Goal: Communication & Community: Answer question/provide support

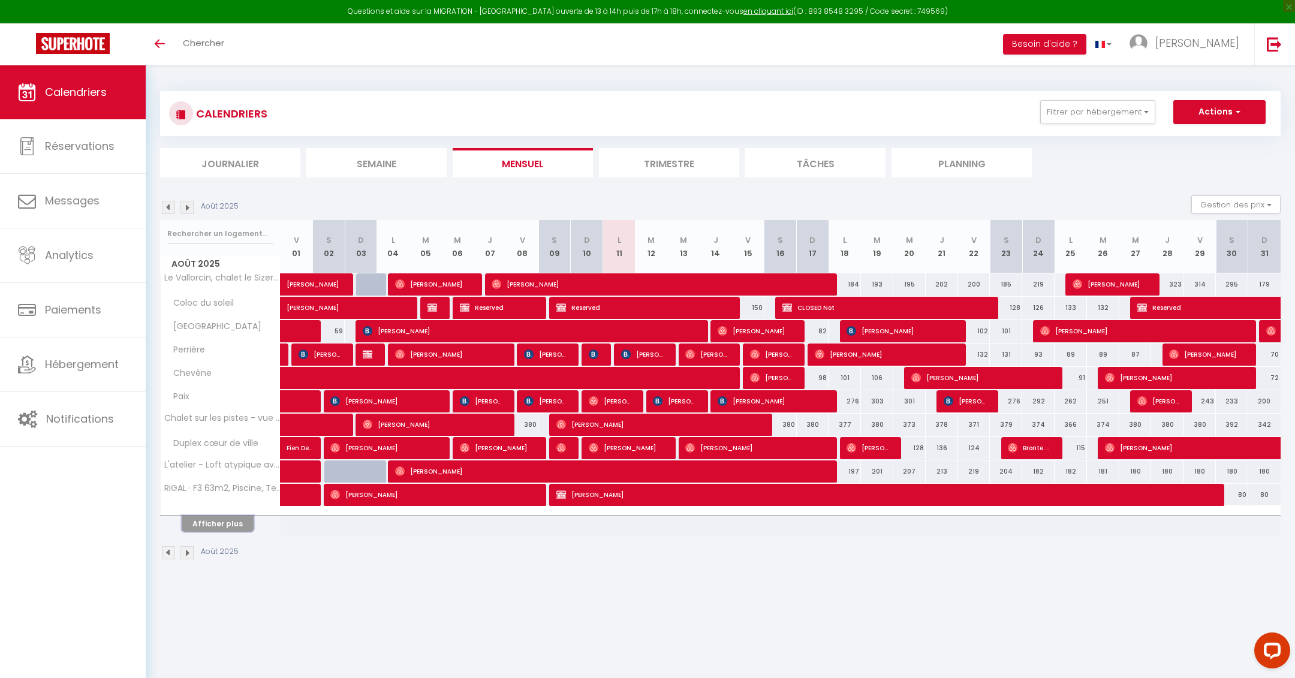
click at [219, 515] on button "Afficher plus" at bounding box center [218, 523] width 72 height 16
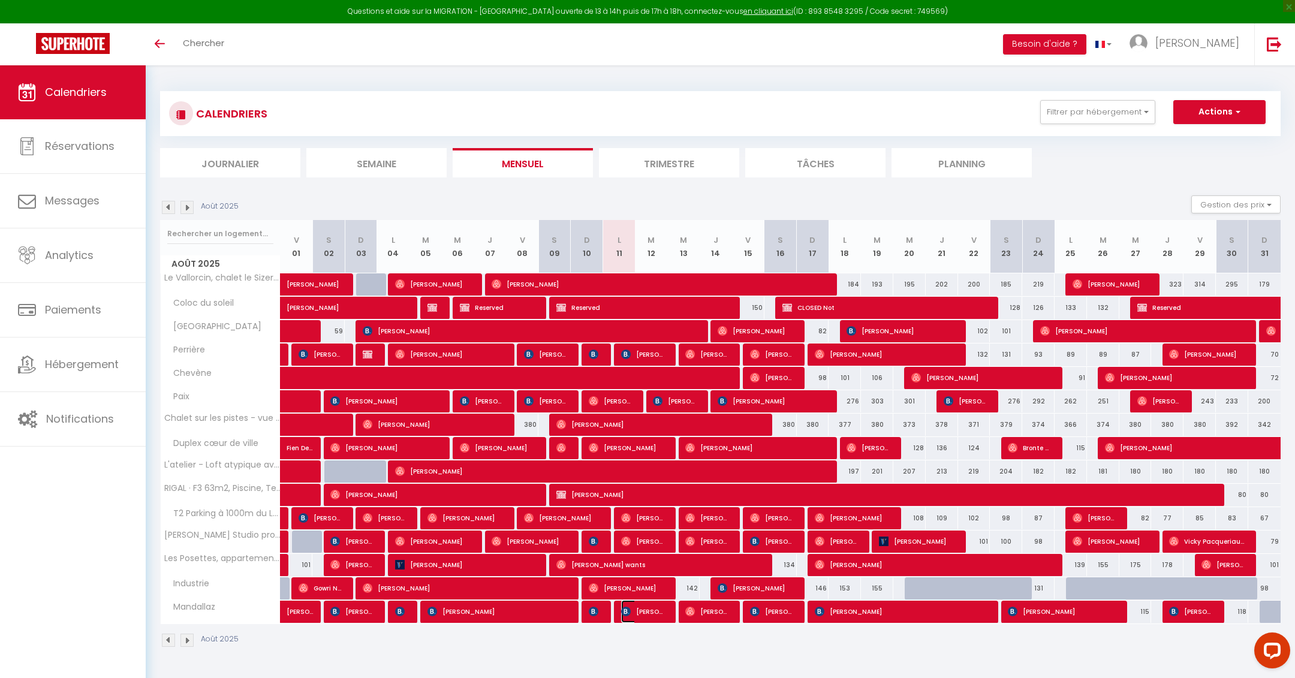
click at [631, 610] on span "[PERSON_NAME]" at bounding box center [642, 611] width 43 height 23
select select "OK"
select select "KO"
select select "0"
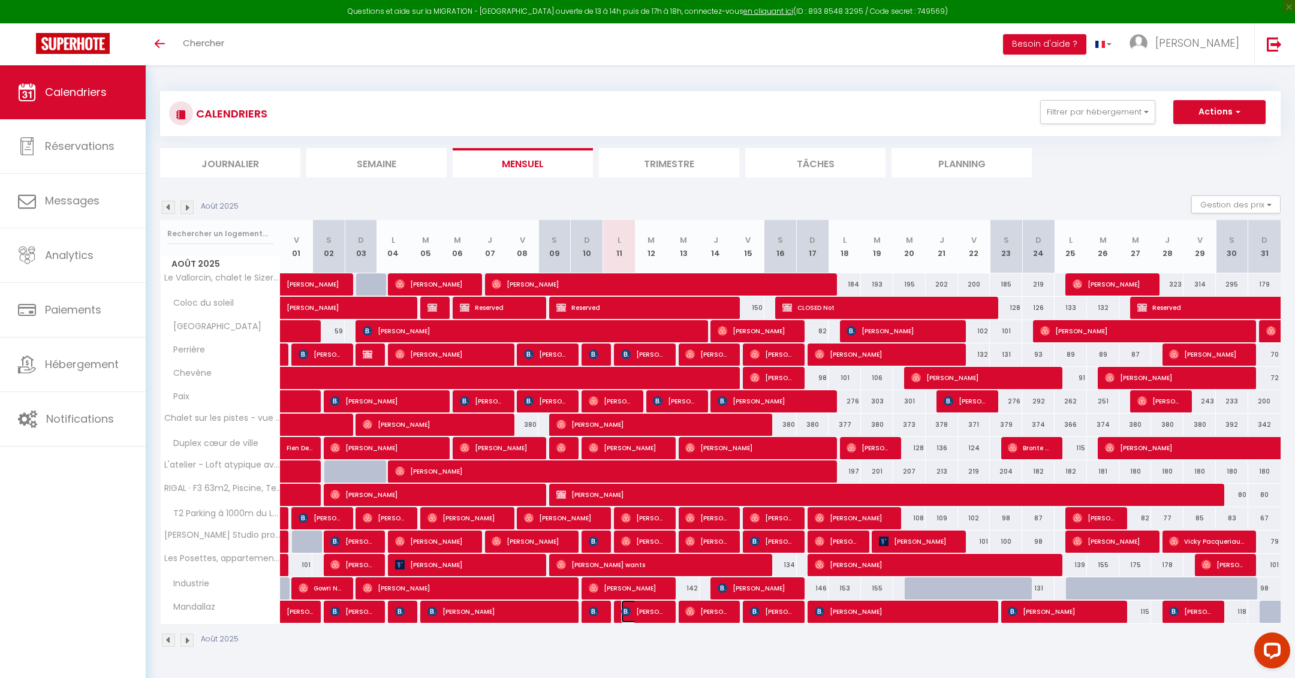
select select "1"
select select
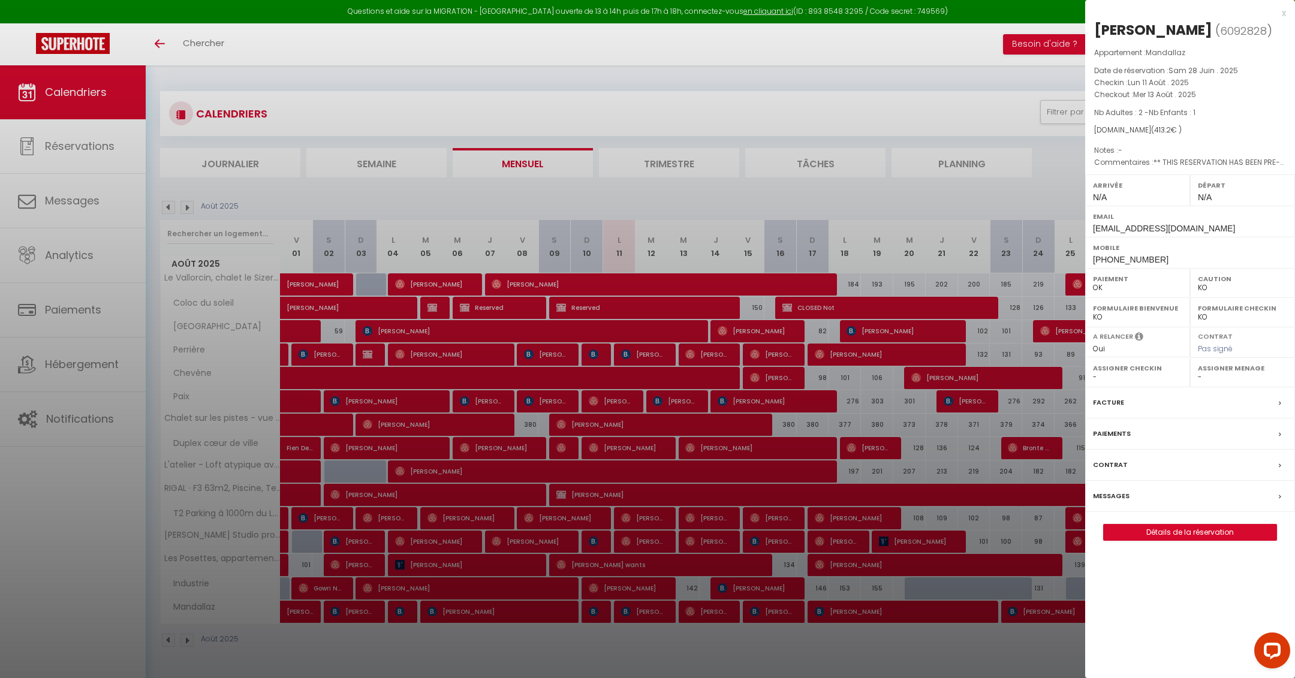
click at [1121, 495] on label "Messages" at bounding box center [1111, 496] width 37 height 13
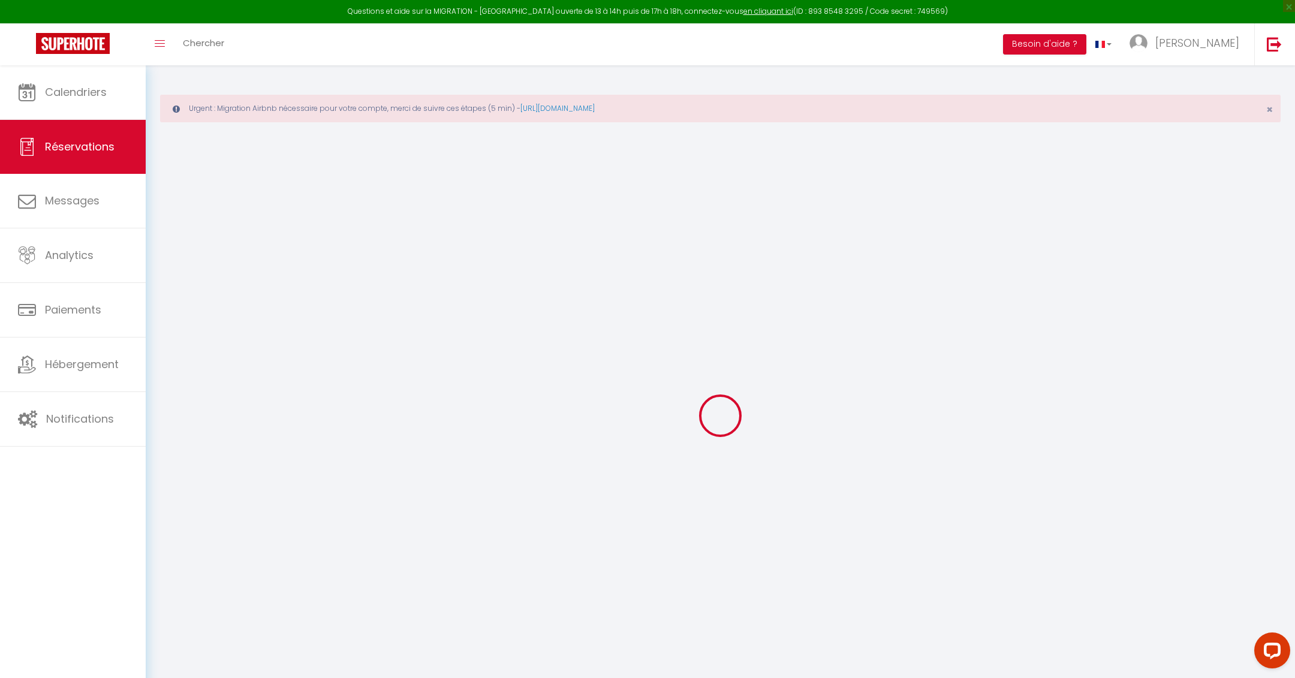
select select
checkbox input "false"
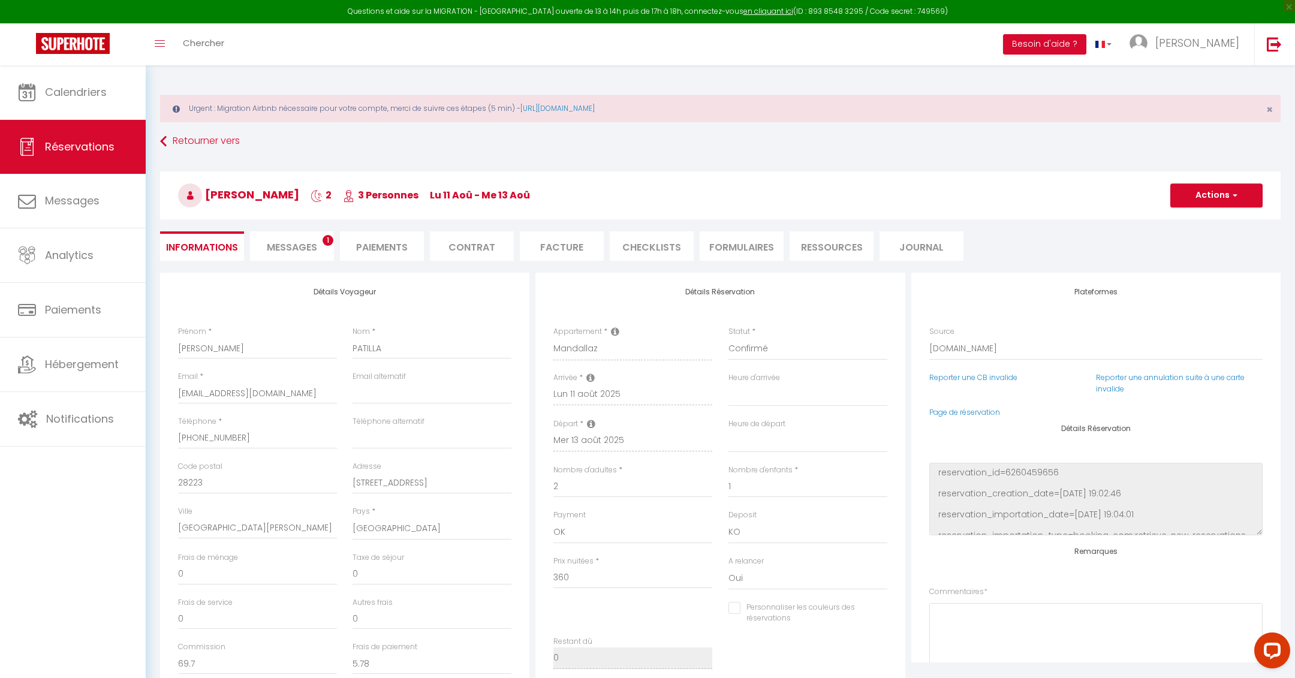
select select
checkbox input "false"
type textarea "** THIS RESERVATION HAS BEEN PRE-PAID ** BOOKING NOTE : Payment charge is EUR 5…"
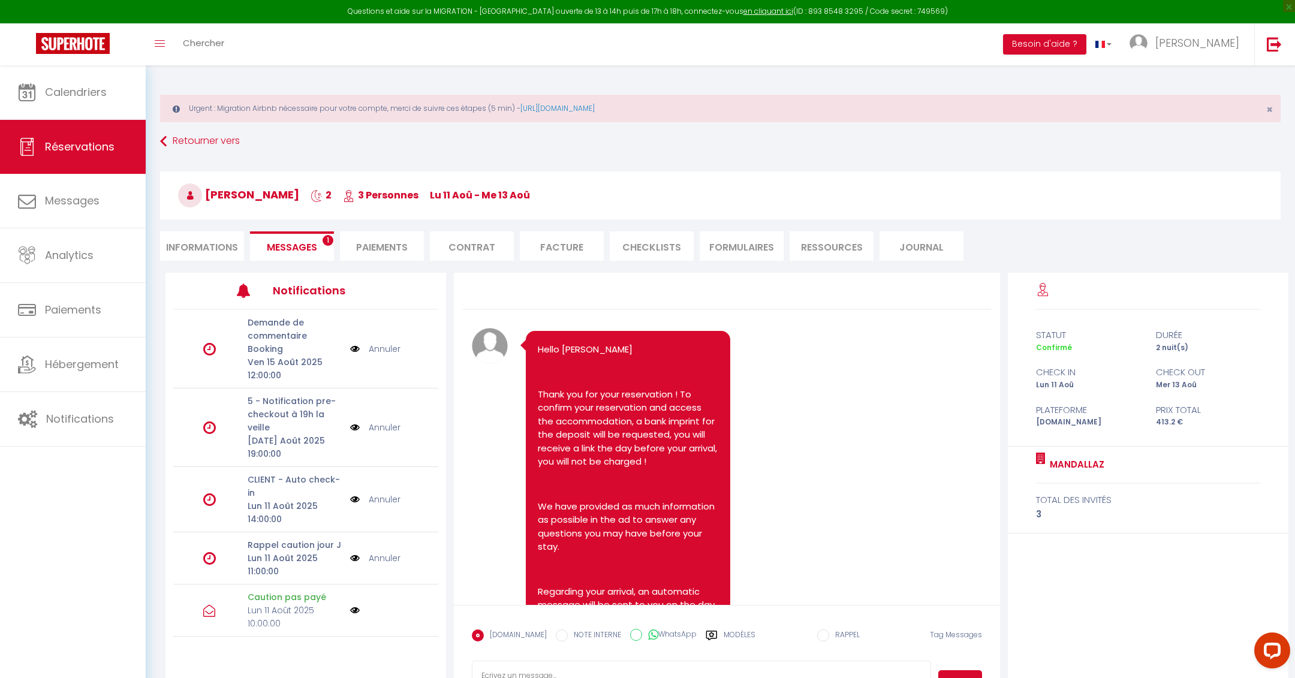
scroll to position [2589, 0]
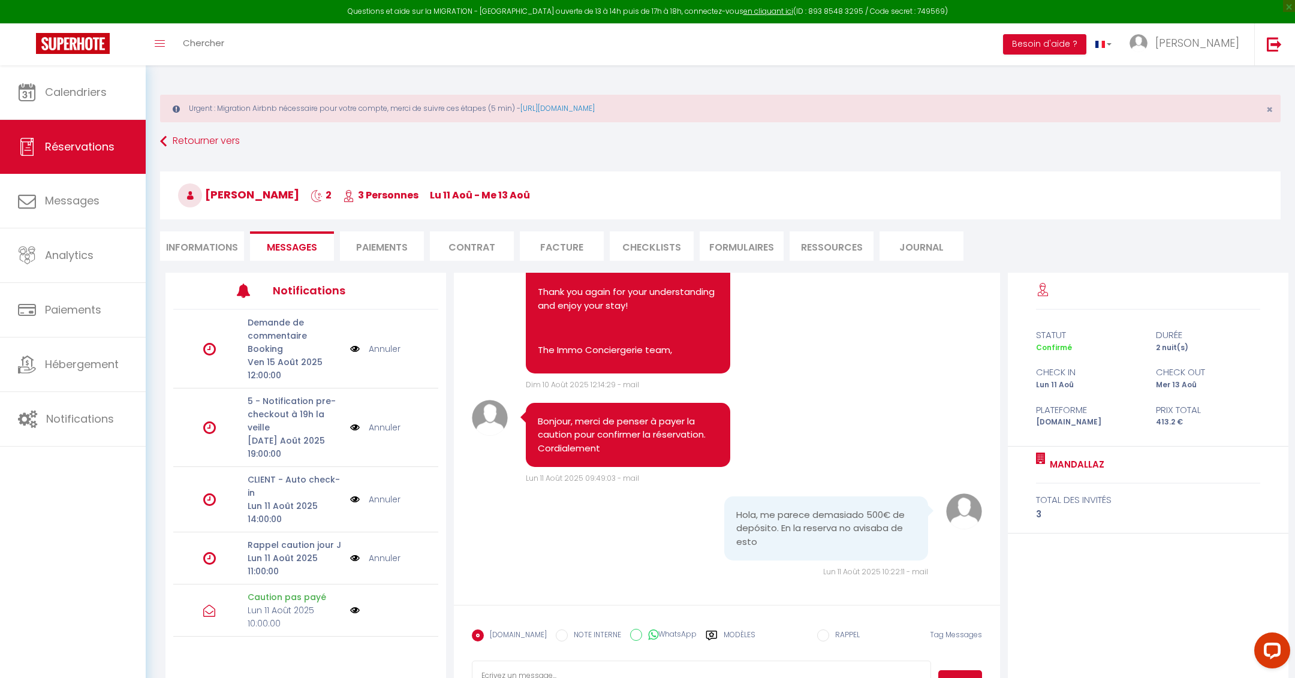
drag, startPoint x: 737, startPoint y: 517, endPoint x: 767, endPoint y: 541, distance: 37.9
click at [767, 541] on pre "Hola, me parece demasiado 500€ de depósito. En la reserva no avisaba de esto" at bounding box center [826, 528] width 180 height 41
copy pre "Hola, me parece demasiado 500€ de depósito. En la reserva no avisaba de esto"
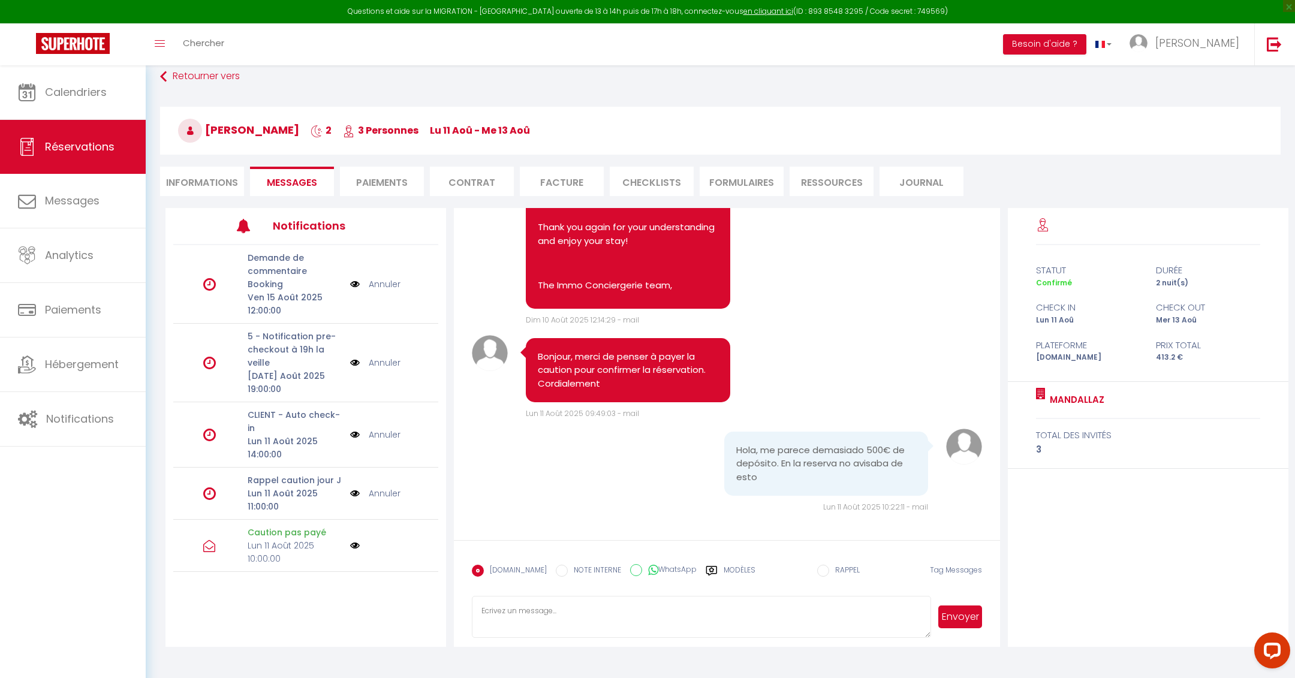
click at [542, 626] on textarea at bounding box center [701, 617] width 459 height 42
paste textarea "Hola, el depósito se mencionó en el anuncio antes de reservar. Puede volver a c…"
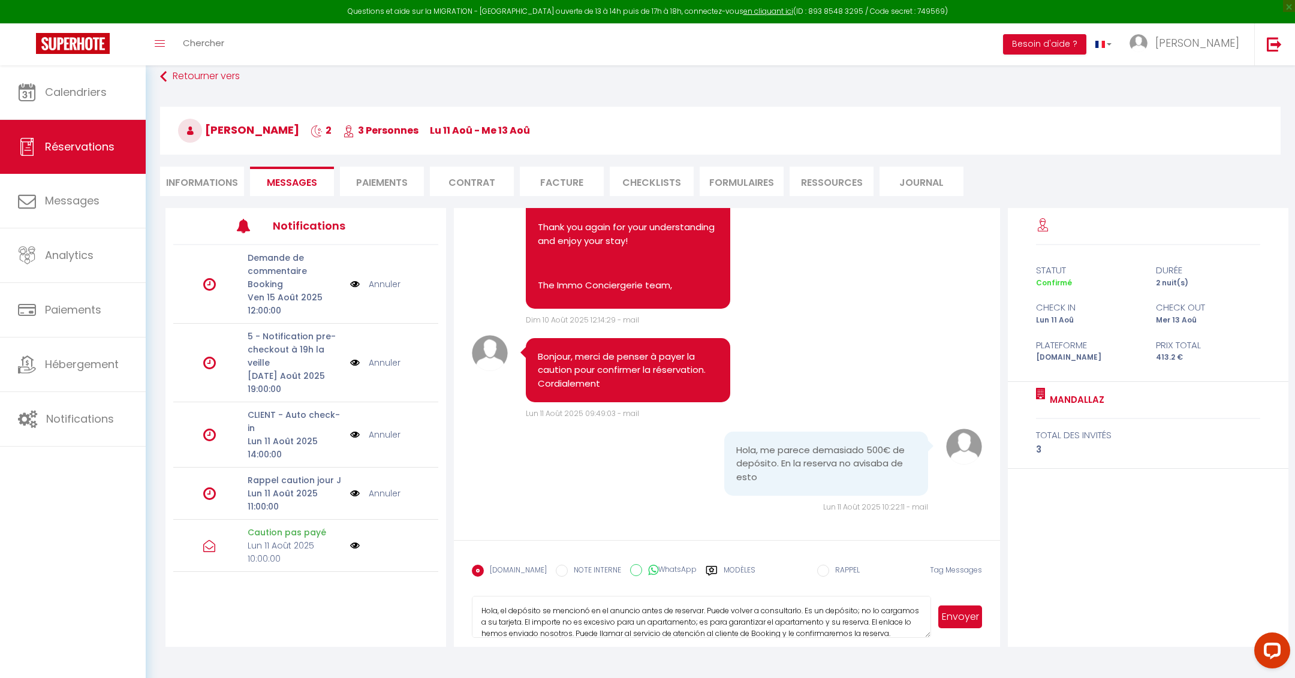
scroll to position [13, 0]
type textarea "Hola, el depósito se mencionó en el anuncio antes de reservar. Puede volver a c…"
click at [948, 617] on button "Envoyer" at bounding box center [959, 616] width 43 height 23
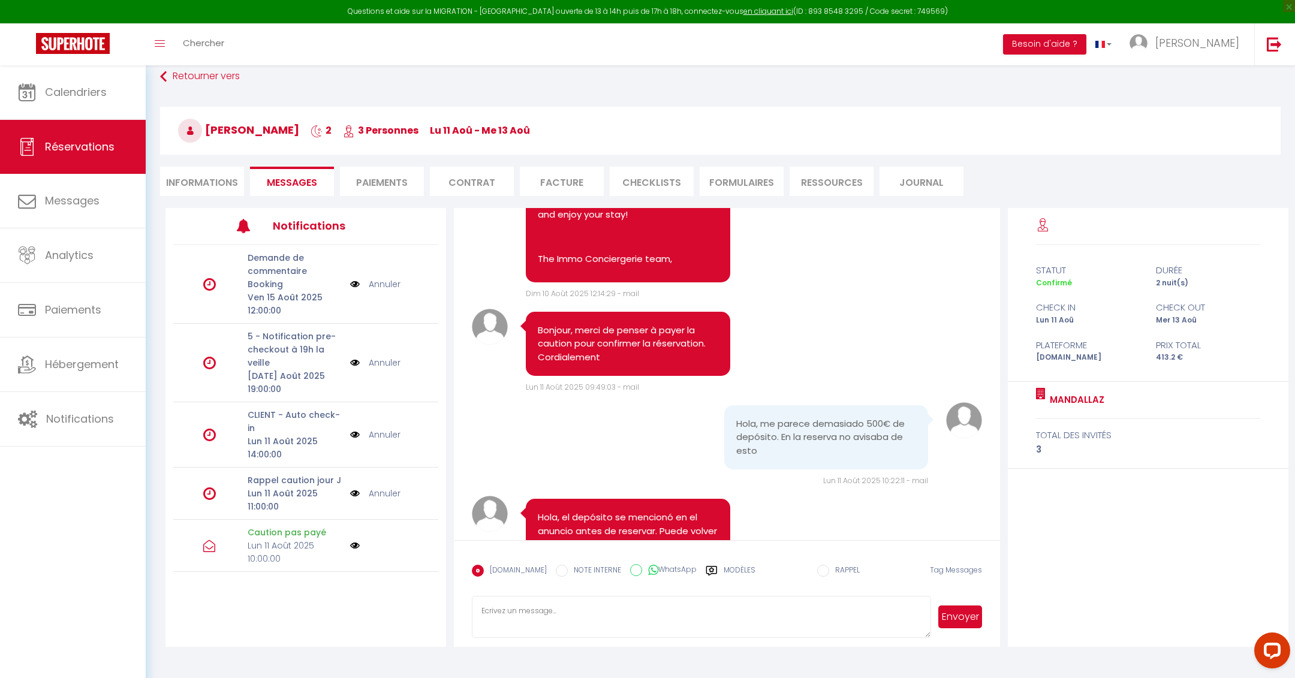
scroll to position [2589, 0]
click at [393, 278] on link "Annuler" at bounding box center [385, 284] width 32 height 13
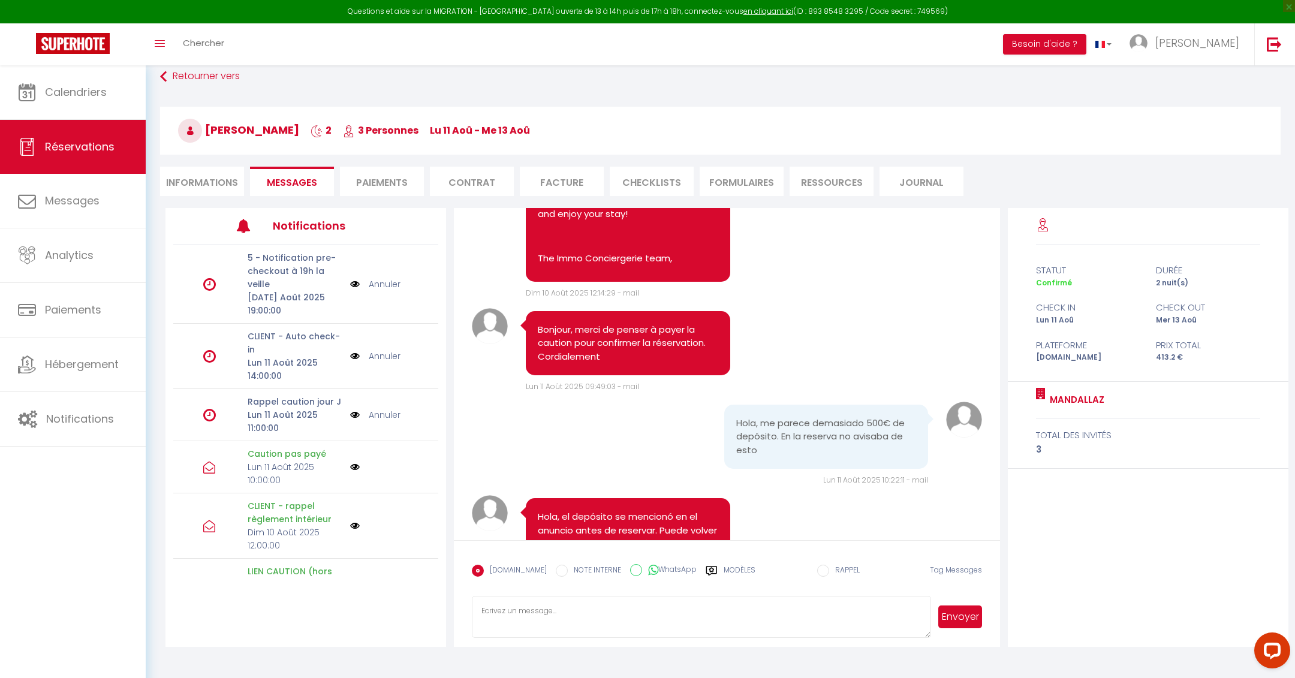
scroll to position [2777, 0]
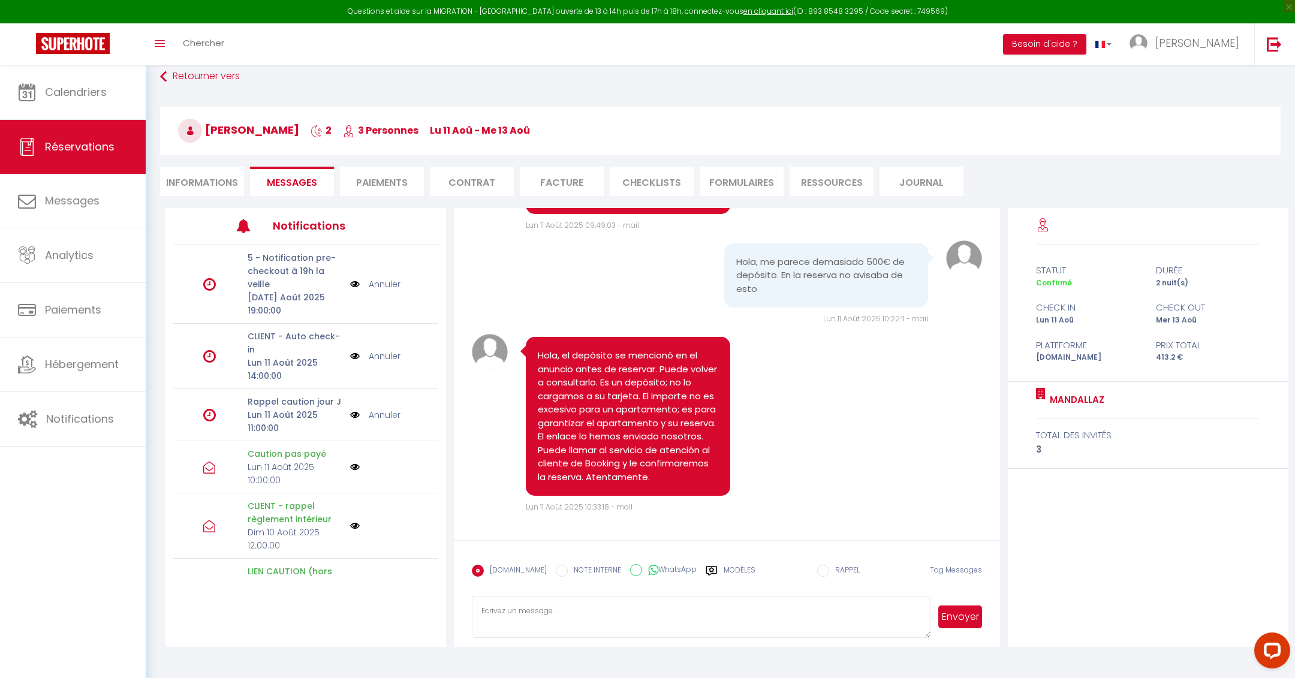
click at [530, 619] on textarea at bounding box center [701, 617] width 459 height 42
type textarea "Gracias por el deposito ! =)"
click at [960, 614] on button "Envoyer" at bounding box center [959, 616] width 43 height 23
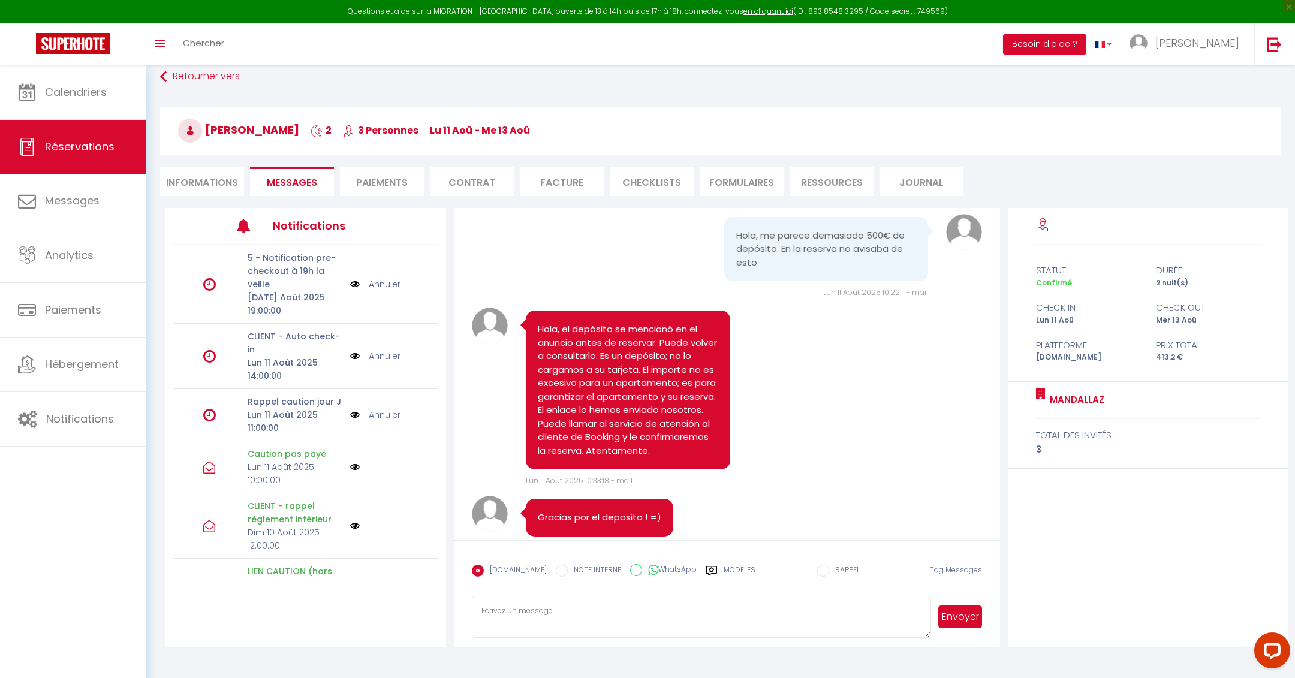
click at [385, 412] on link "Annuler" at bounding box center [385, 414] width 32 height 13
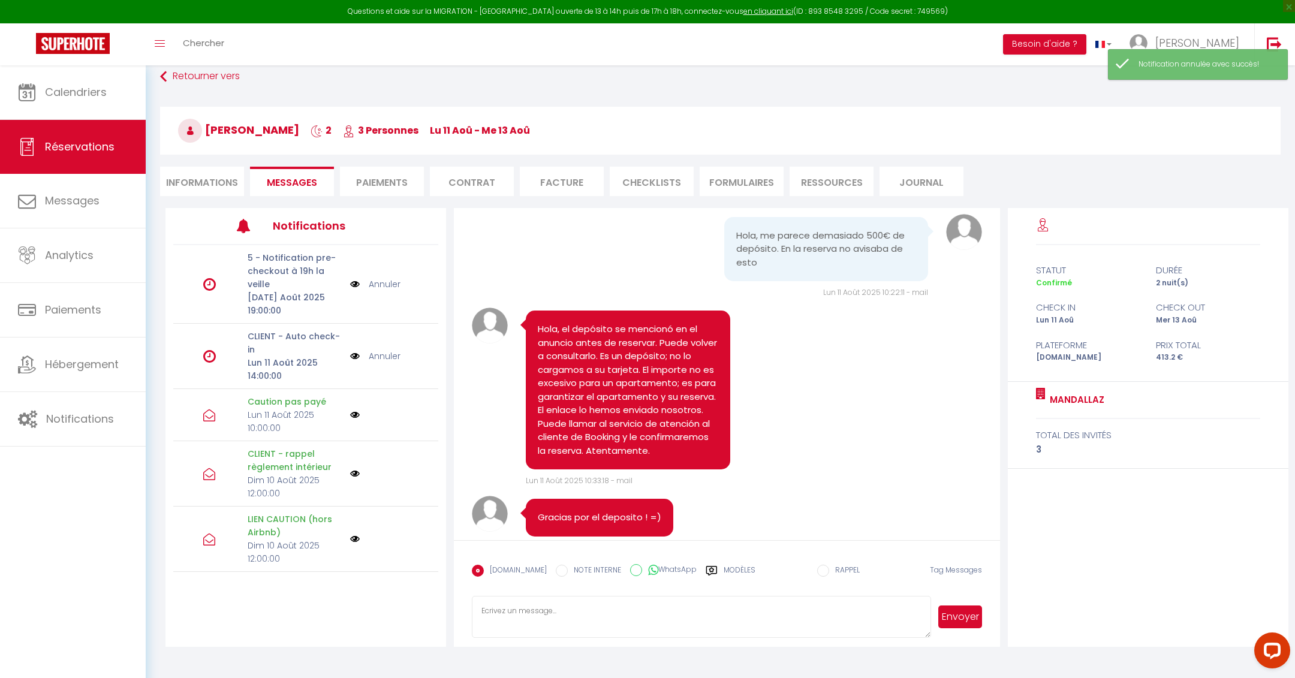
scroll to position [2844, 0]
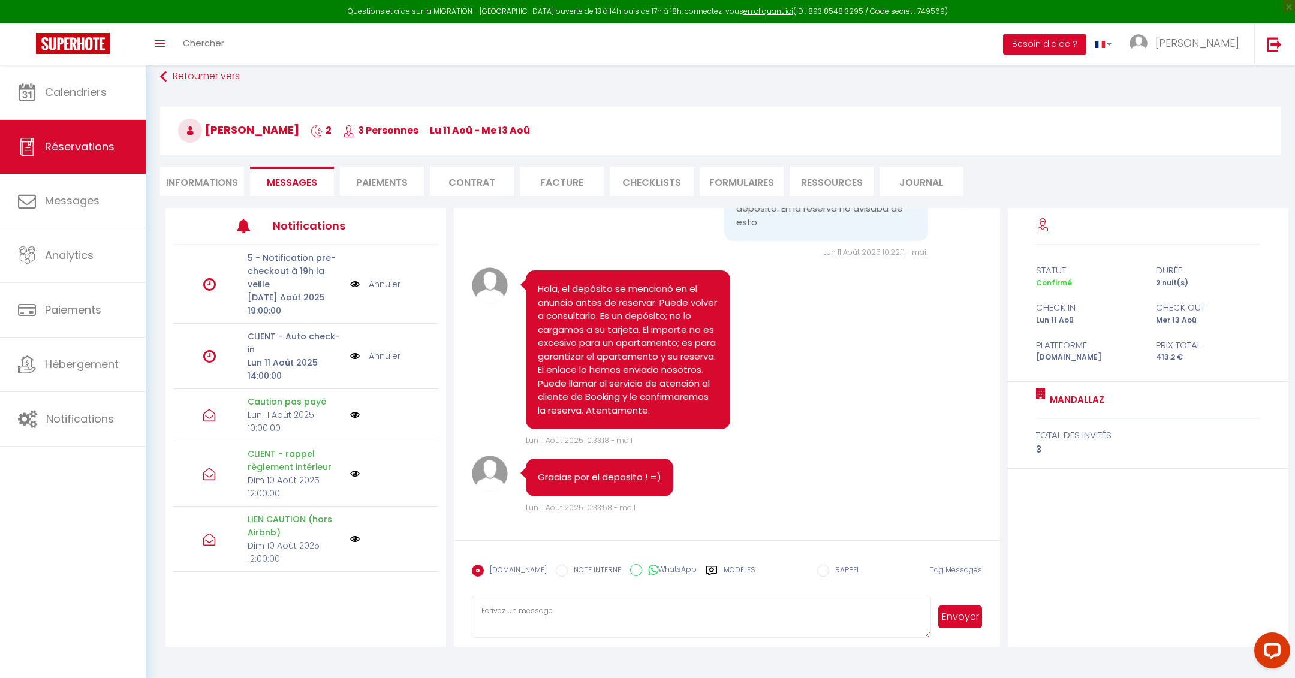
click at [558, 604] on textarea at bounding box center [701, 617] width 459 height 42
paste textarea "El importe le será devuelto al final de su estancia. Gracias por su confianza. …"
type textarea "El importe le será devuelto al final de su estancia. Gracias por su confianza. …"
click at [958, 616] on button "Envoyer" at bounding box center [959, 616] width 43 height 23
